Goal: Task Accomplishment & Management: Manage account settings

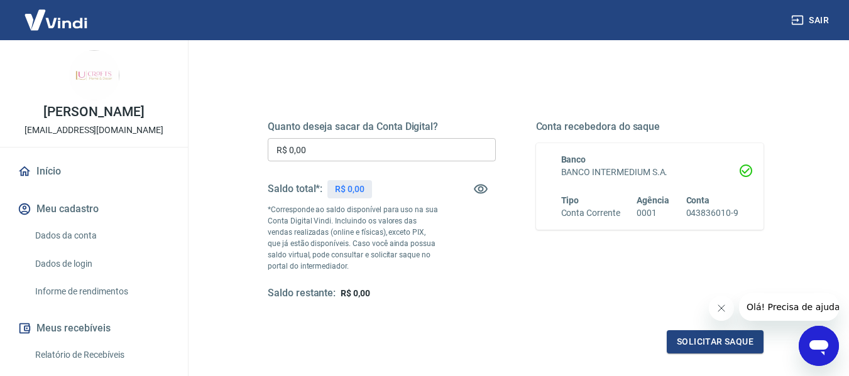
scroll to position [131, 0]
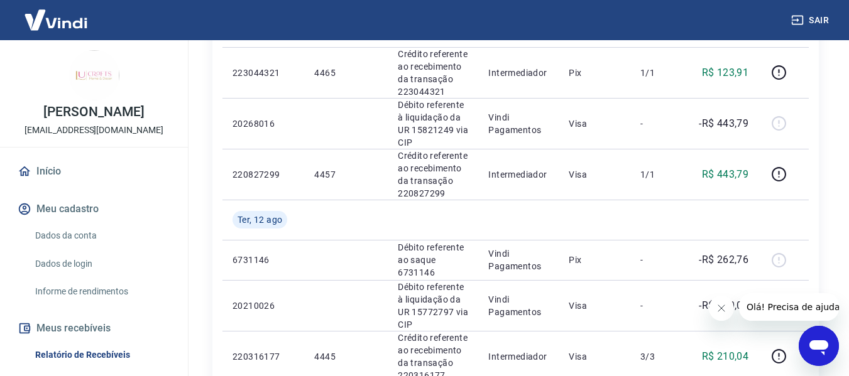
scroll to position [295, 0]
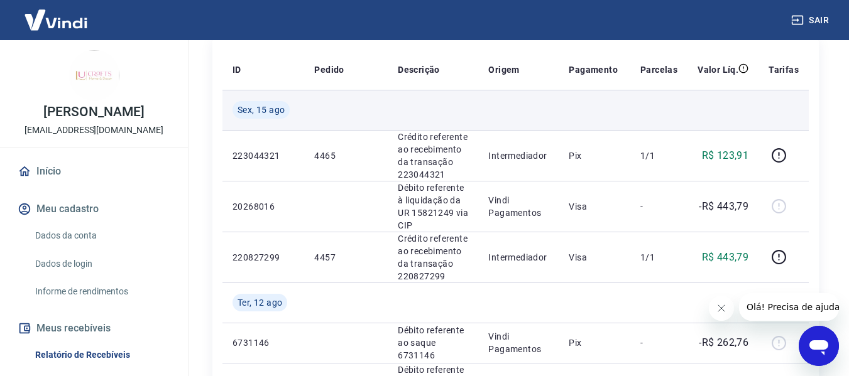
scroll to position [251, 0]
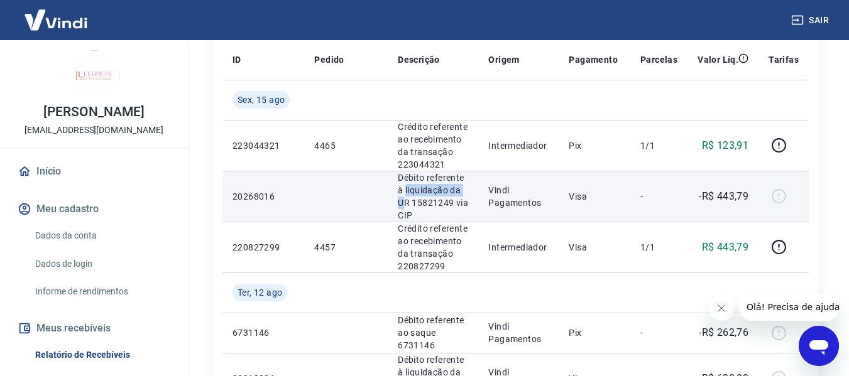
drag, startPoint x: 394, startPoint y: 185, endPoint x: 462, endPoint y: 187, distance: 67.9
click at [462, 187] on td "Débito referente à liquidação da UR 15821249 via CIP" at bounding box center [433, 196] width 90 height 51
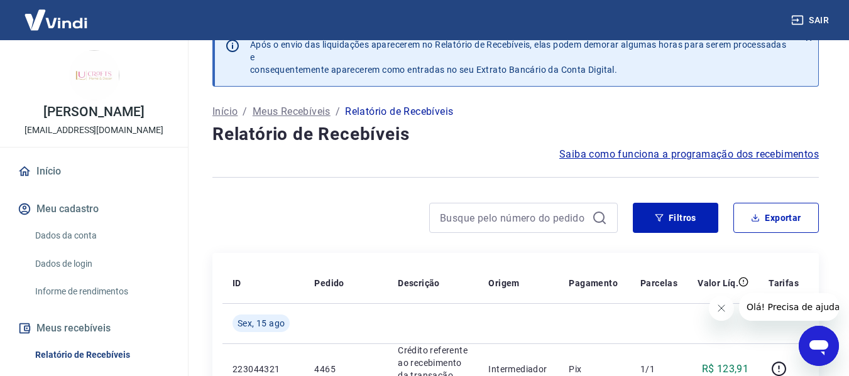
scroll to position [0, 0]
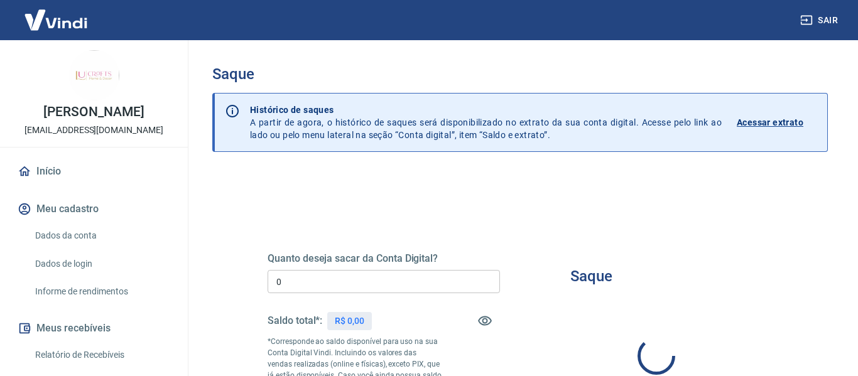
type input "R$ 0,00"
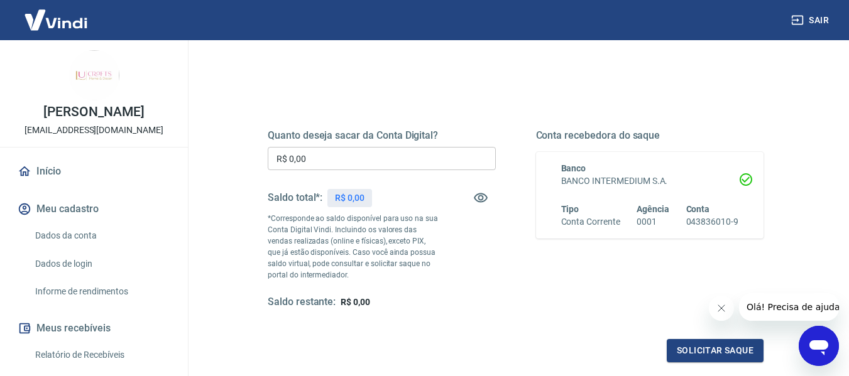
scroll to position [126, 0]
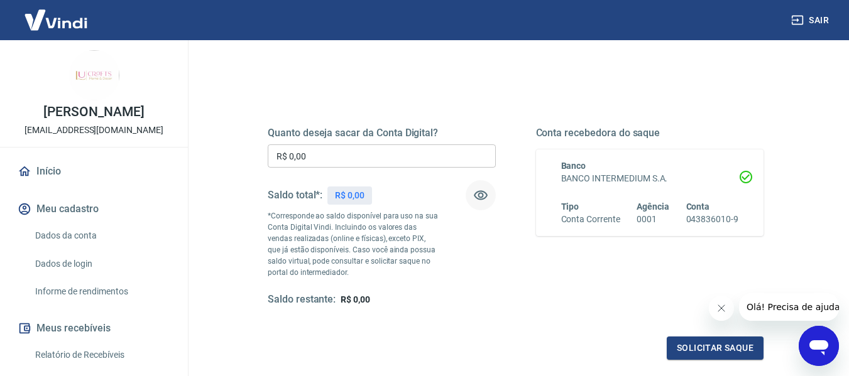
click at [479, 192] on icon "button" at bounding box center [480, 195] width 15 height 15
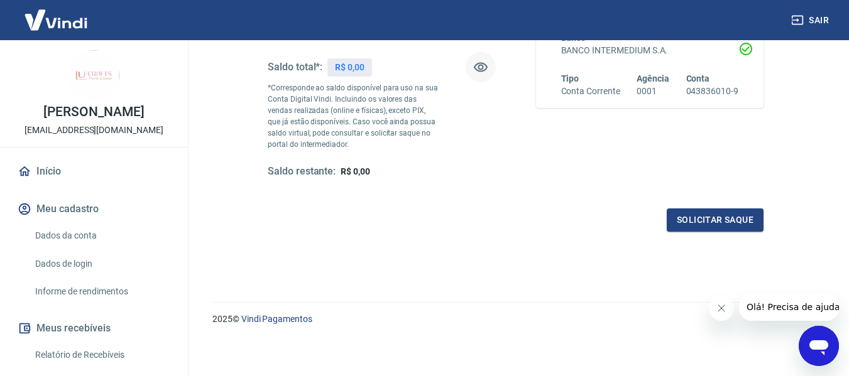
scroll to position [256, 0]
